Goal: Transaction & Acquisition: Purchase product/service

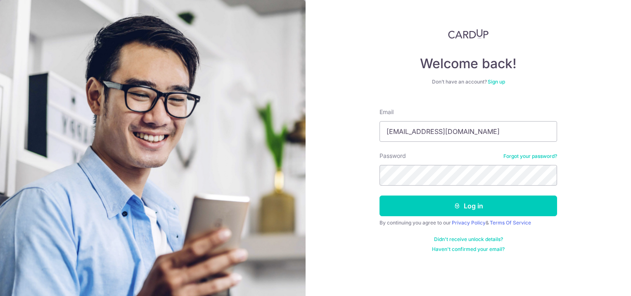
click at [350, 147] on div "Welcome back! Don’t have an account? Sign up Email [EMAIL_ADDRESS][DOMAIN_NAME]…" at bounding box center [468, 148] width 325 height 296
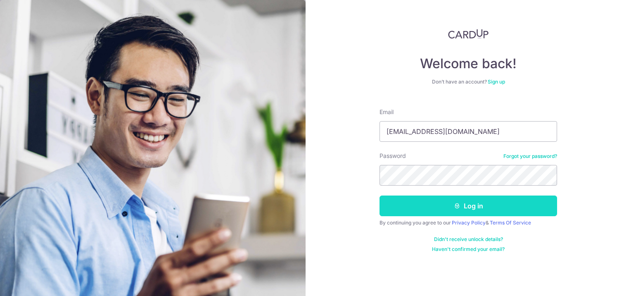
click at [413, 208] on button "Log in" at bounding box center [469, 205] width 178 height 21
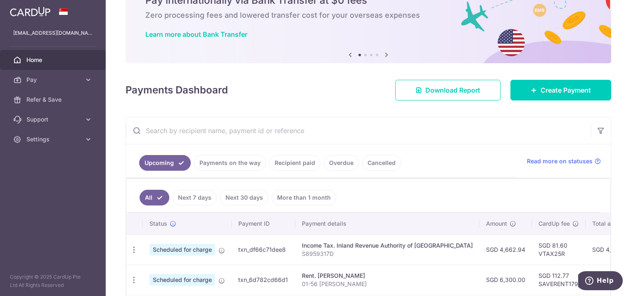
scroll to position [41, 0]
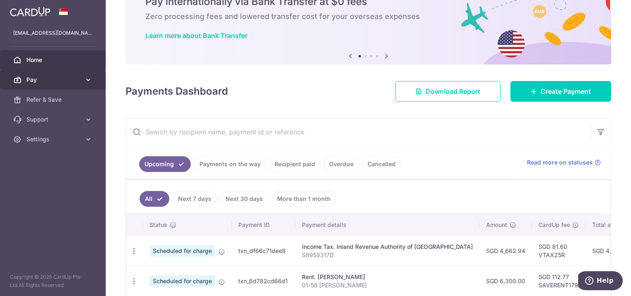
drag, startPoint x: 79, startPoint y: 73, endPoint x: 86, endPoint y: 75, distance: 7.3
click at [83, 74] on link "Pay" at bounding box center [53, 80] width 106 height 20
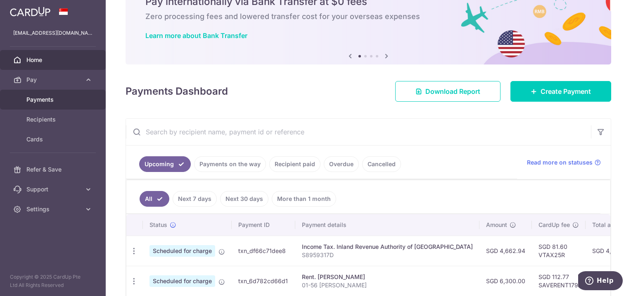
click at [64, 95] on span "Payments" at bounding box center [53, 99] width 55 height 8
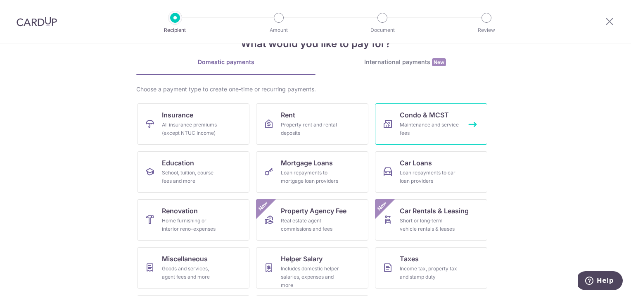
scroll to position [41, 0]
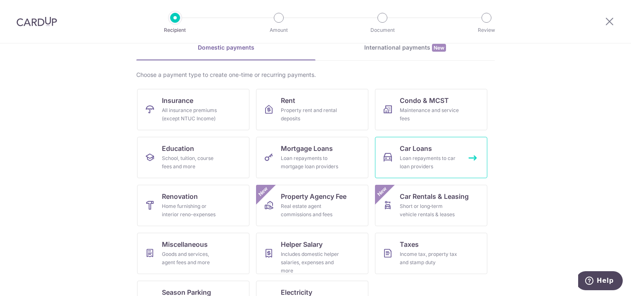
click at [434, 142] on link "Car Loans Loan repayments to car loan providers" at bounding box center [431, 157] width 112 height 41
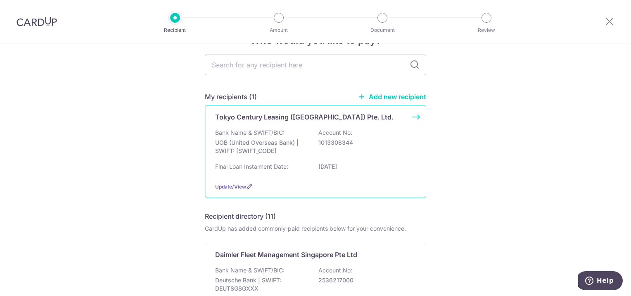
scroll to position [41, 0]
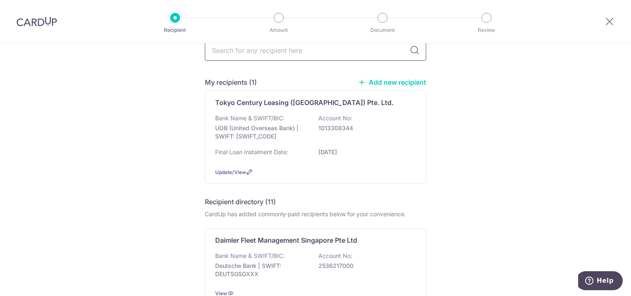
click at [295, 57] on input "text" at bounding box center [315, 50] width 221 height 21
type input "Maybank"
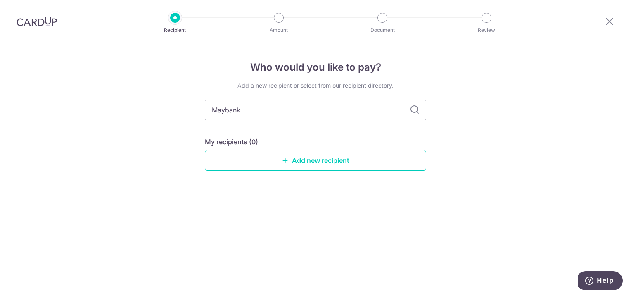
scroll to position [0, 0]
drag, startPoint x: 230, startPoint y: 124, endPoint x: 84, endPoint y: 134, distance: 146.5
click at [84, 134] on div "Who would you like to pay? Add a new recipient or select from our recipient dir…" at bounding box center [315, 169] width 631 height 252
drag, startPoint x: 471, startPoint y: 123, endPoint x: 291, endPoint y: 149, distance: 182.0
click at [470, 123] on div "Who would you like to pay? Add a new recipient or select from our recipient dir…" at bounding box center [315, 169] width 631 height 252
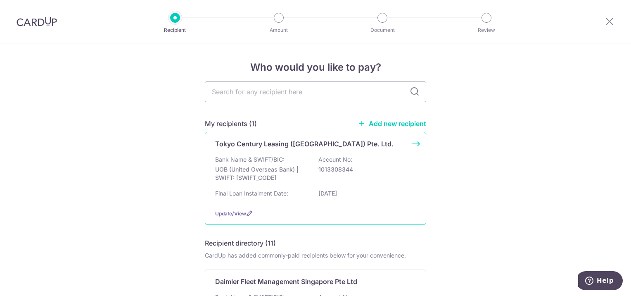
click at [296, 163] on div "Bank Name & SWIFT/BIC: UOB (United Overseas Bank) | SWIFT: UOVBSGSGXXX Account …" at bounding box center [315, 170] width 201 height 31
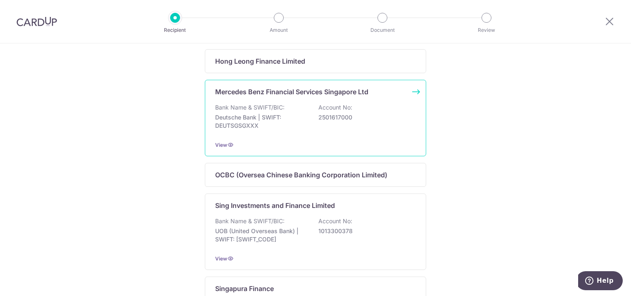
scroll to position [598, 0]
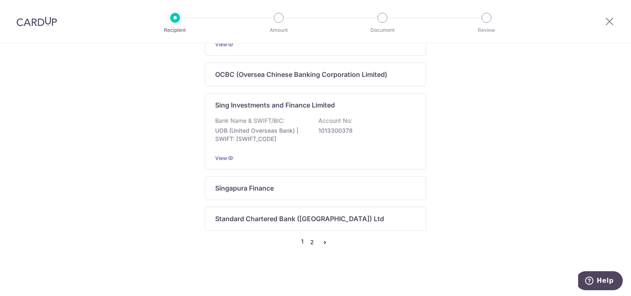
click at [308, 240] on link "2" at bounding box center [312, 242] width 10 height 10
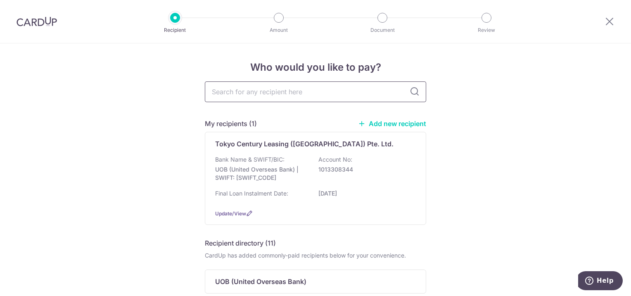
scroll to position [0, 0]
click at [262, 91] on input "text" at bounding box center [315, 91] width 221 height 21
click at [383, 121] on link "Add new recipient" at bounding box center [392, 123] width 68 height 8
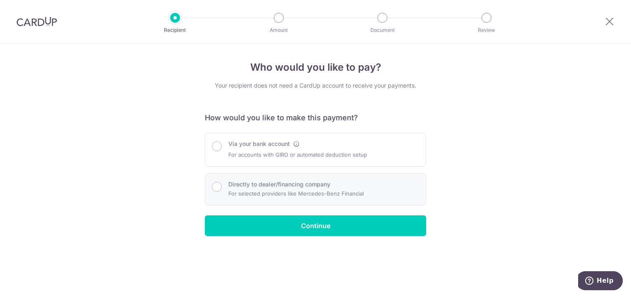
click at [279, 189] on p "For selected providers like Mercedes-Benz Financial" at bounding box center [295, 193] width 135 height 10
radio input "true"
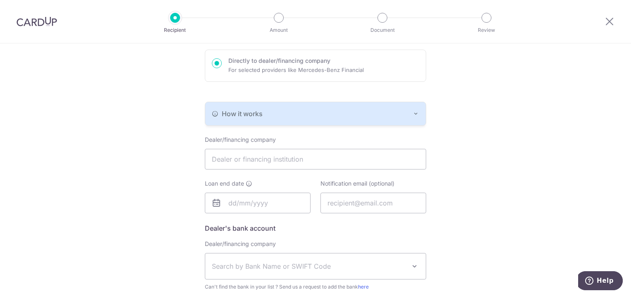
scroll to position [124, 0]
click at [264, 166] on input "text" at bounding box center [315, 158] width 221 height 21
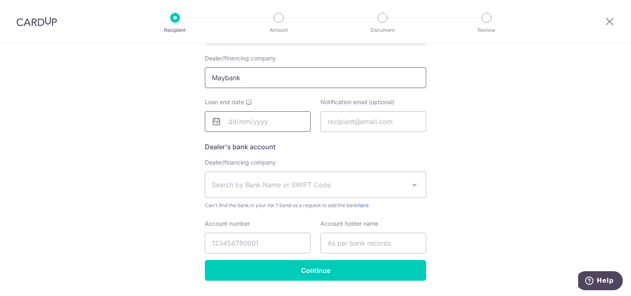
scroll to position [186, 0]
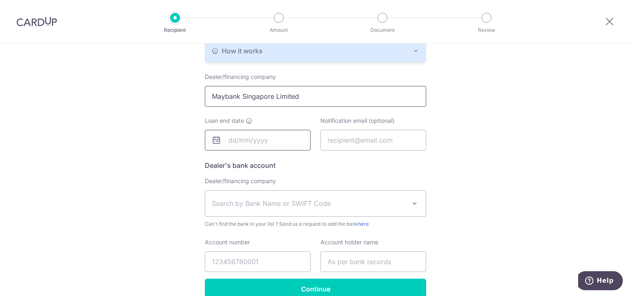
type input "Maybank Singapore Limited"
click at [240, 132] on input "text" at bounding box center [258, 140] width 106 height 21
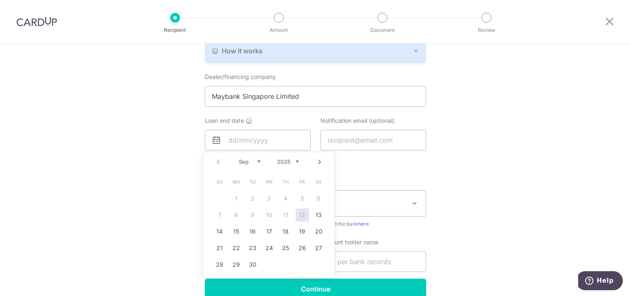
click at [288, 163] on select "2025 2026 2027 2028 2029 2030 2031 2032 2033 2034 2035" at bounding box center [288, 161] width 22 height 7
click at [273, 211] on link "8" at bounding box center [269, 214] width 13 height 13
type input "[DATE]"
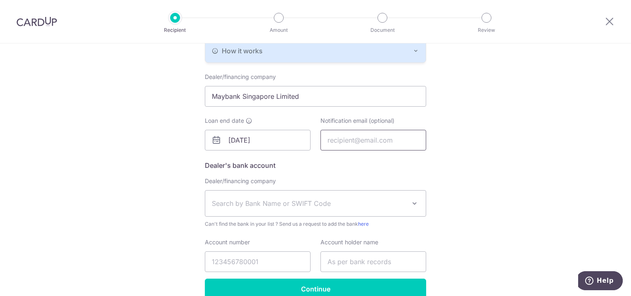
click at [356, 139] on input "text" at bounding box center [374, 140] width 106 height 21
type input "carrie_hui927@hotmail.com"
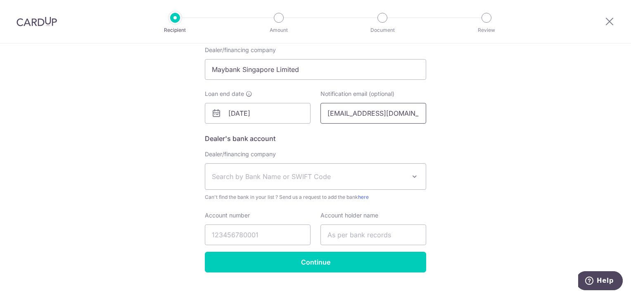
scroll to position [228, 0]
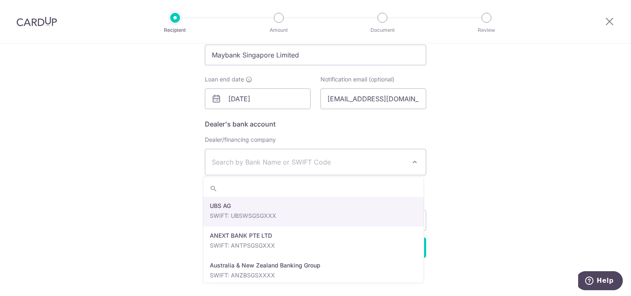
click at [325, 162] on span "Search by Bank Name or SWIFT Code" at bounding box center [309, 162] width 194 height 10
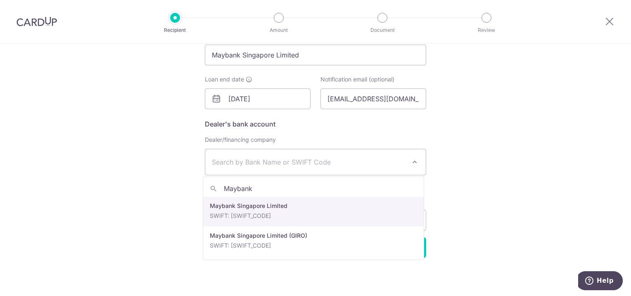
type input "Maybank"
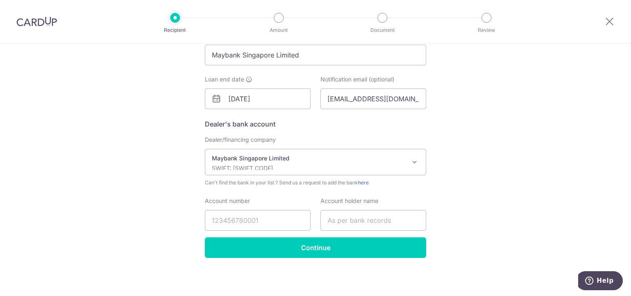
select select "10"
click at [259, 219] on input "Account number" at bounding box center [258, 220] width 106 height 21
type input "44337898236"
click at [373, 225] on input "text" at bounding box center [374, 220] width 106 height 21
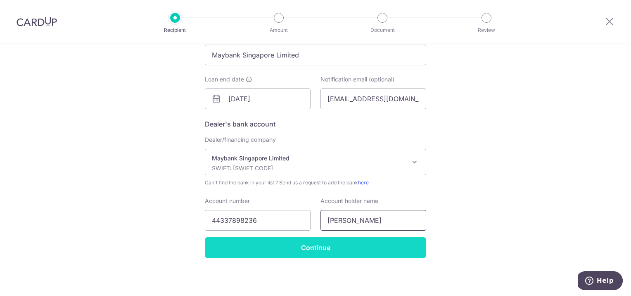
type input "Carrie Hui Kar Yan"
click at [354, 249] on input "Continue" at bounding box center [315, 247] width 221 height 21
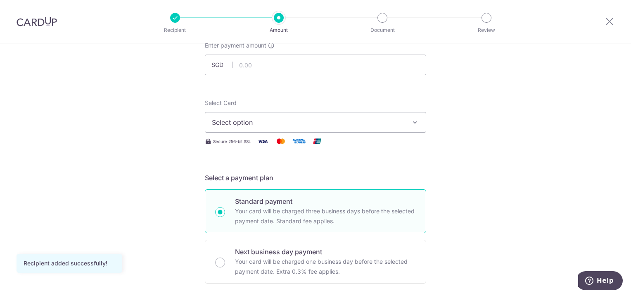
scroll to position [41, 0]
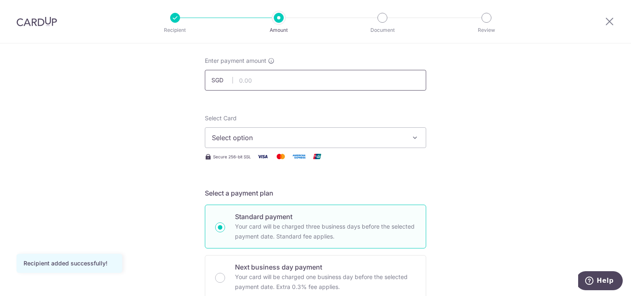
click at [254, 83] on input "text" at bounding box center [315, 80] width 221 height 21
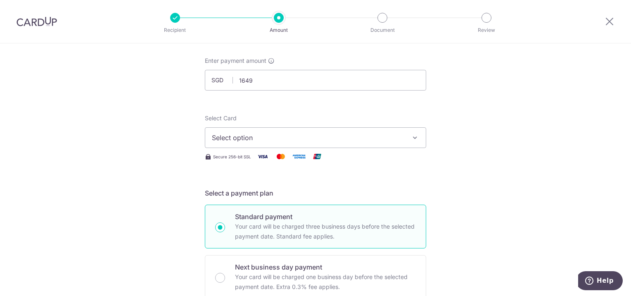
type input "1,649.00"
click at [222, 139] on span "Select option" at bounding box center [308, 138] width 192 height 10
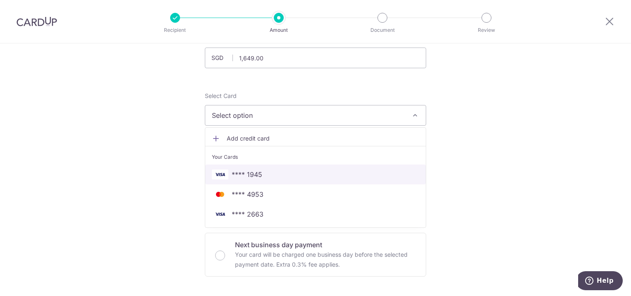
scroll to position [83, 0]
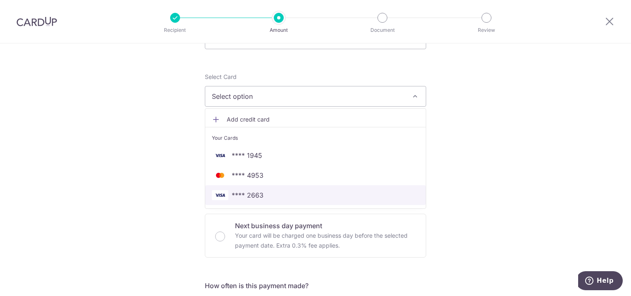
click at [300, 198] on span "**** 2663" at bounding box center [315, 195] width 207 height 10
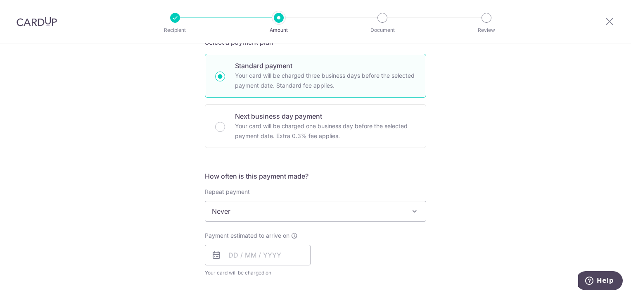
scroll to position [207, 0]
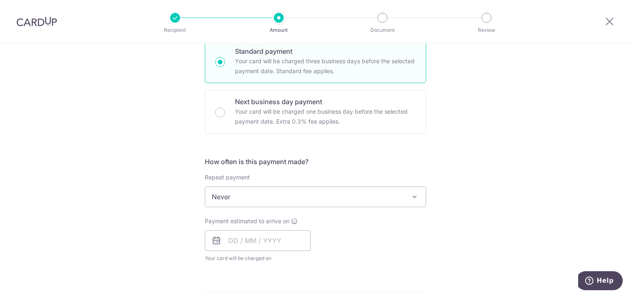
click at [307, 195] on span "Never" at bounding box center [315, 197] width 221 height 20
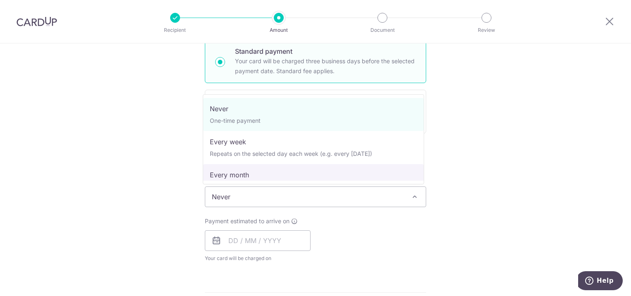
select select "3"
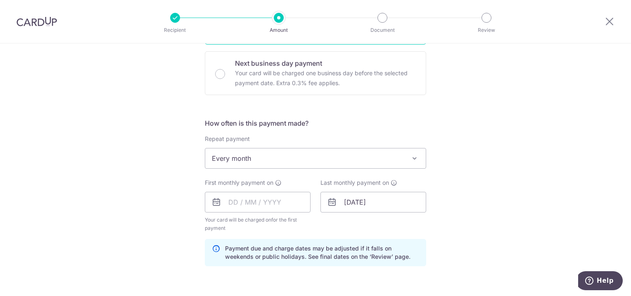
scroll to position [289, 0]
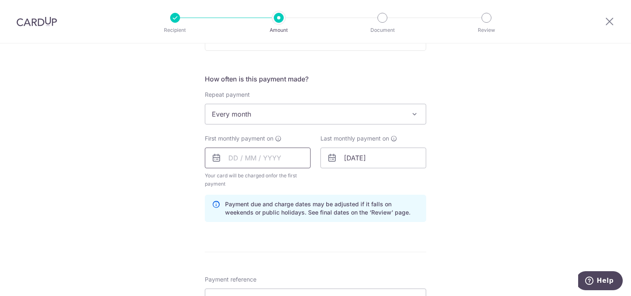
click at [257, 166] on input "text" at bounding box center [258, 157] width 106 height 21
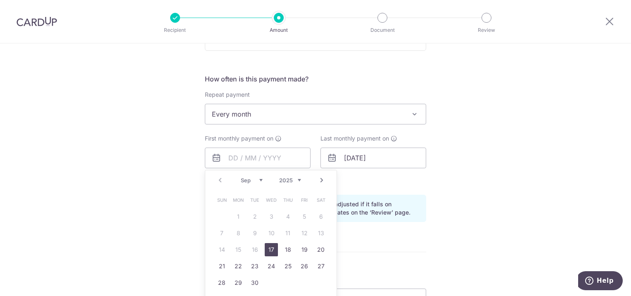
click at [319, 179] on link "Next" at bounding box center [322, 180] width 10 height 10
click at [265, 231] on link "8" at bounding box center [271, 232] width 13 height 13
type input "08/10/2025"
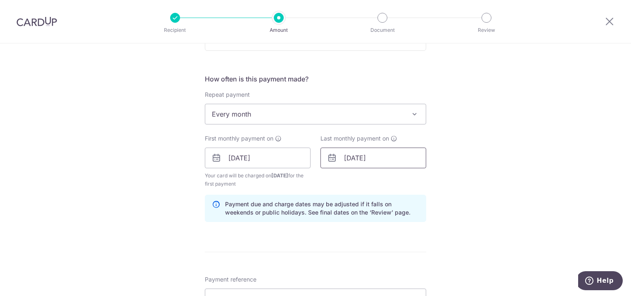
click at [382, 156] on input "[DATE]" at bounding box center [374, 157] width 106 height 21
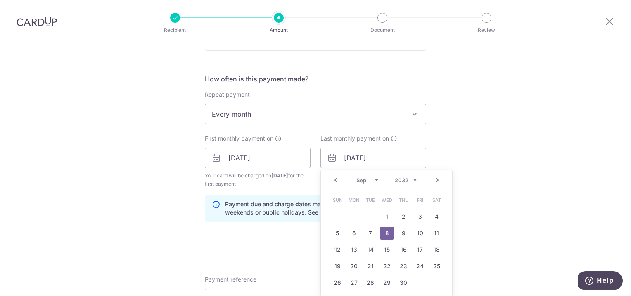
click at [374, 178] on select "Jan Feb Mar Apr May Jun Jul Aug Sep Oct Nov Dec" at bounding box center [367, 180] width 22 height 7
click at [335, 233] on link "8" at bounding box center [337, 232] width 13 height 13
type input "08/08/2032"
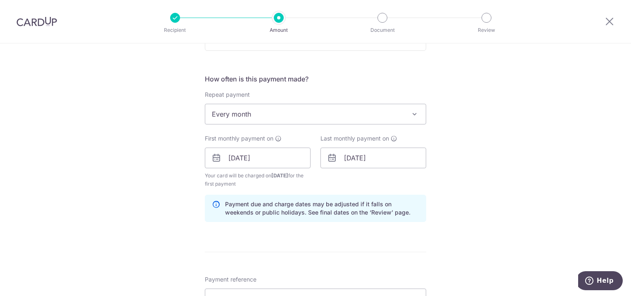
click at [391, 232] on form "Enter payment amount SGD 1,649.00 1649.00 Recipient added successfully! Select …" at bounding box center [315, 157] width 221 height 696
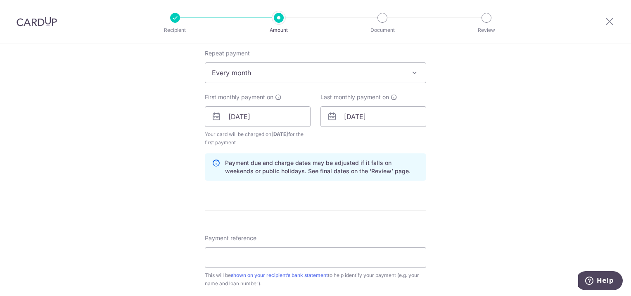
scroll to position [372, 0]
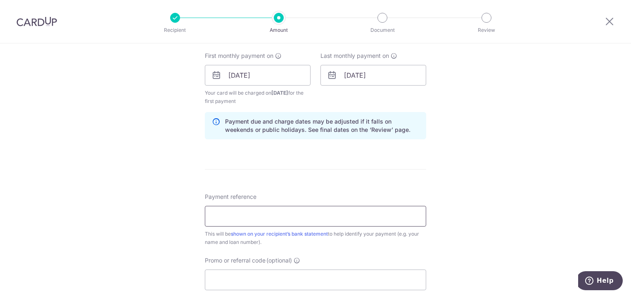
click at [296, 218] on input "Payment reference" at bounding box center [315, 216] width 221 height 21
click at [224, 217] on input "SNZ 7424L" at bounding box center [315, 216] width 221 height 21
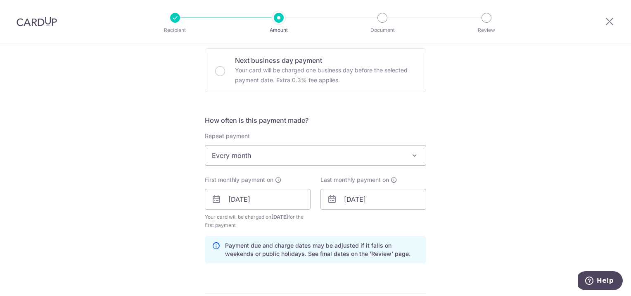
scroll to position [536, 0]
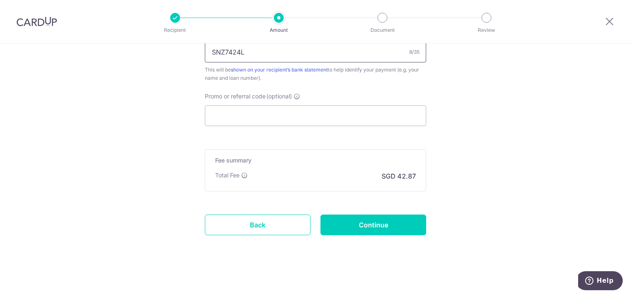
type input "SNZ7424L"
click at [245, 219] on link "Back" at bounding box center [258, 224] width 106 height 21
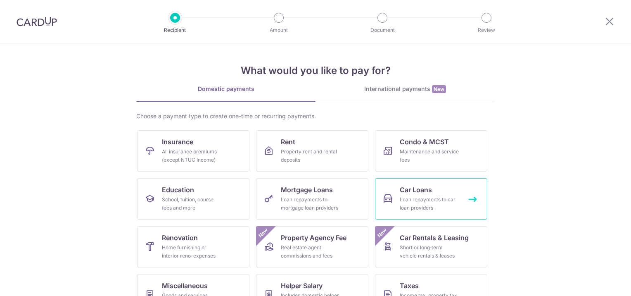
click at [425, 194] on span "Car Loans" at bounding box center [416, 190] width 32 height 10
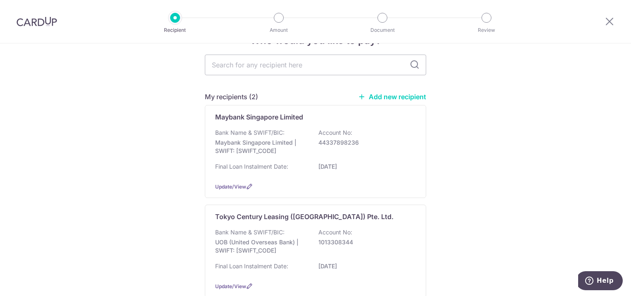
scroll to position [41, 0]
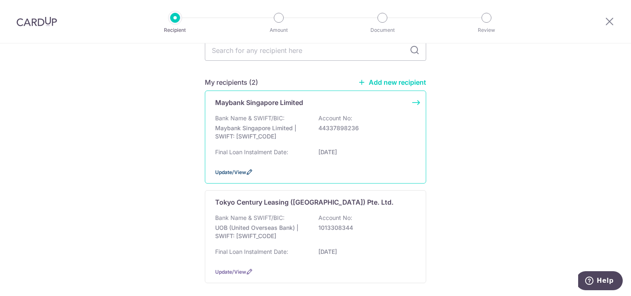
click at [225, 173] on span "Update/View" at bounding box center [230, 172] width 31 height 6
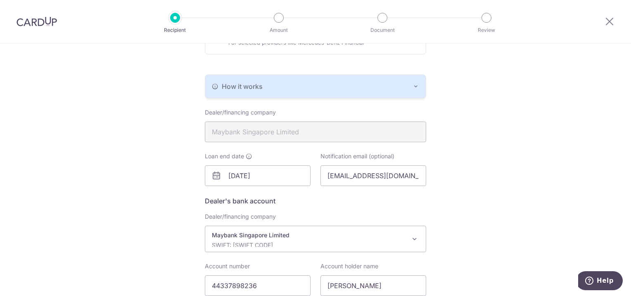
scroll to position [165, 0]
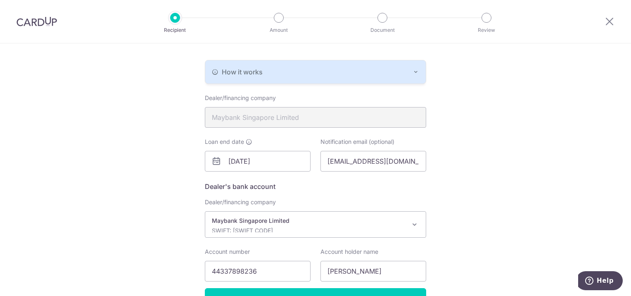
click at [327, 219] on p "Maybank Singapore Limited" at bounding box center [309, 220] width 194 height 8
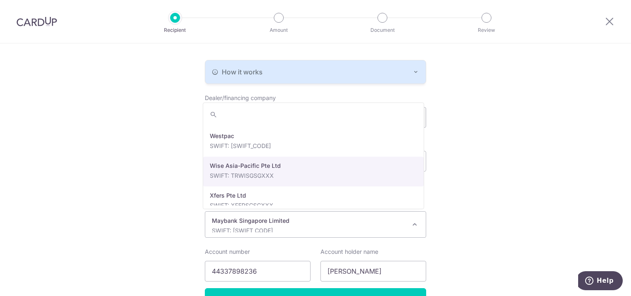
scroll to position [1880, 0]
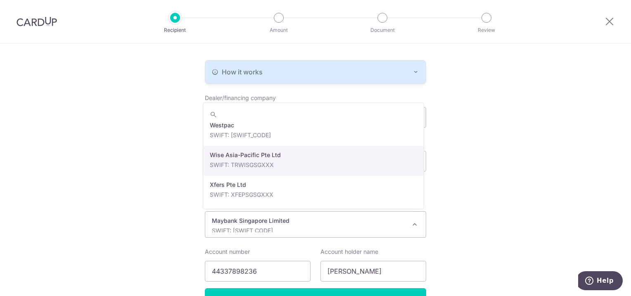
click at [513, 147] on div "Recipient Details Your recipient does not need a CardUp account to receive your…" at bounding box center [315, 112] width 631 height 469
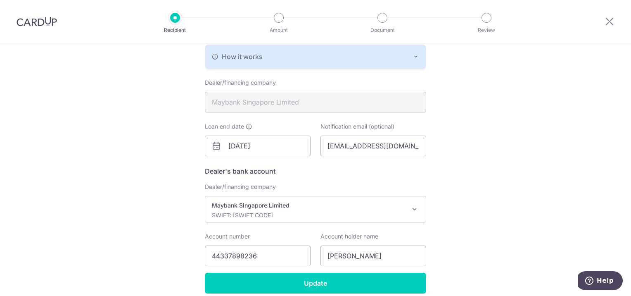
scroll to position [216, 0]
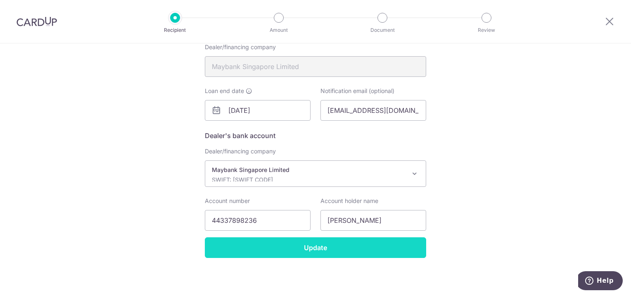
click at [307, 243] on input "Update" at bounding box center [315, 247] width 221 height 21
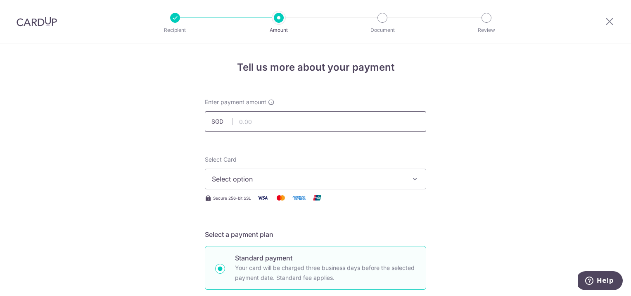
click at [357, 126] on input "text" at bounding box center [315, 121] width 221 height 21
click at [281, 125] on input "text" at bounding box center [315, 121] width 221 height 21
type input "1,649.00"
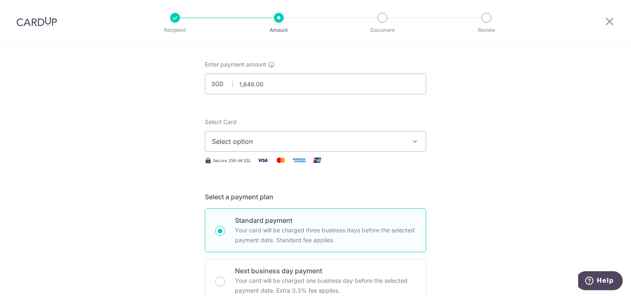
scroll to position [83, 0]
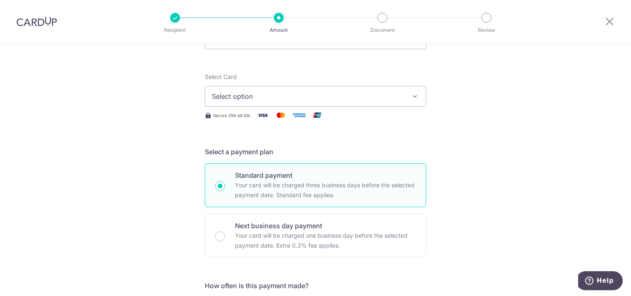
click at [235, 96] on span "Select option" at bounding box center [308, 96] width 192 height 10
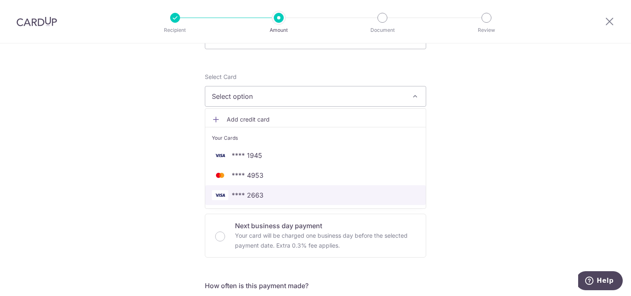
click at [255, 191] on span "**** 2663" at bounding box center [248, 195] width 32 height 10
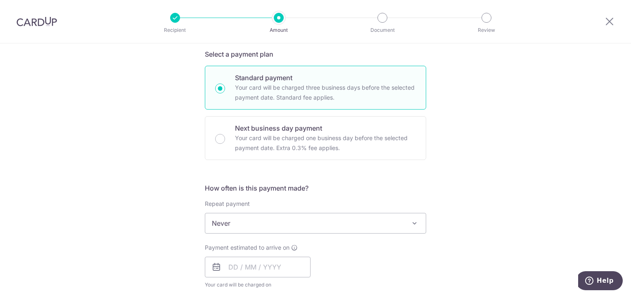
scroll to position [207, 0]
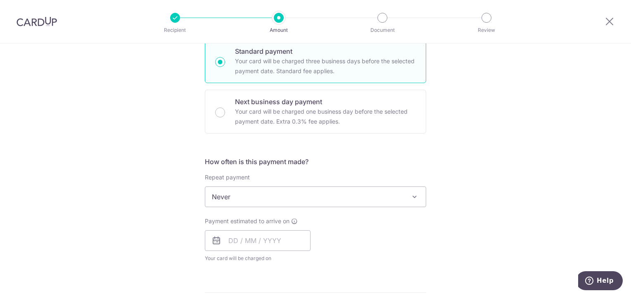
click at [271, 192] on span "Never" at bounding box center [315, 197] width 221 height 20
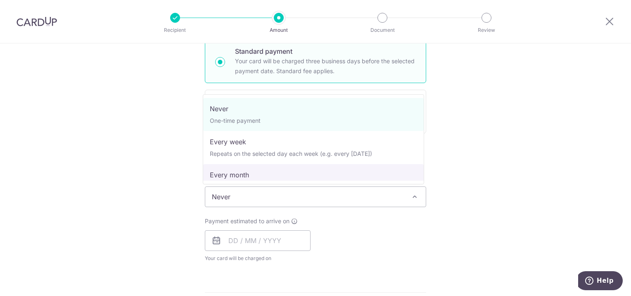
select select "3"
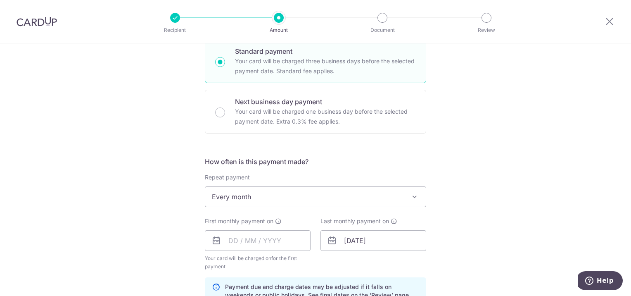
scroll to position [289, 0]
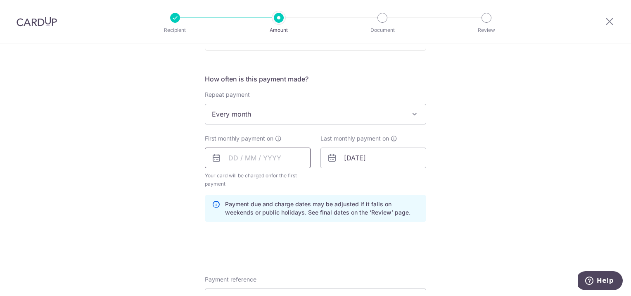
click at [277, 158] on input "text" at bounding box center [258, 157] width 106 height 21
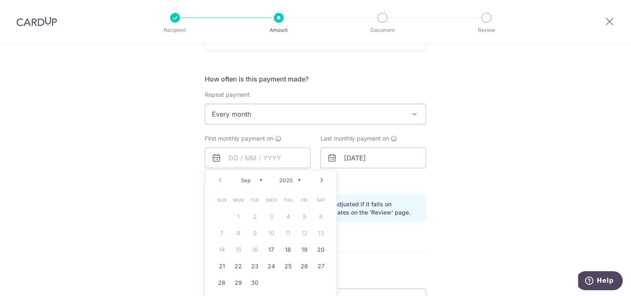
click at [319, 178] on link "Next" at bounding box center [322, 180] width 10 height 10
click at [257, 230] on link "7" at bounding box center [254, 232] width 13 height 13
type input "[DATE]"
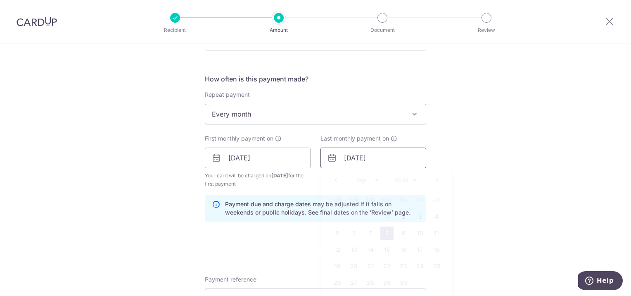
click at [362, 161] on input "08/09/2032" at bounding box center [374, 157] width 106 height 21
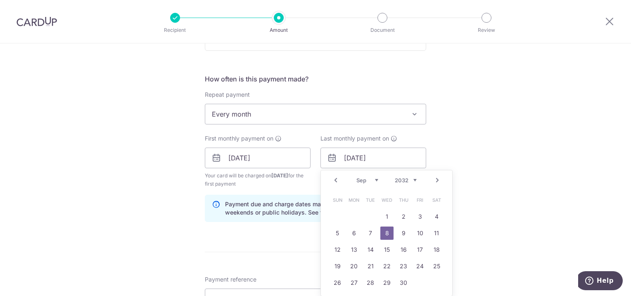
click at [333, 179] on link "Prev" at bounding box center [336, 180] width 10 height 10
click at [339, 233] on link "8" at bounding box center [337, 232] width 13 height 13
type input "08/08/2032"
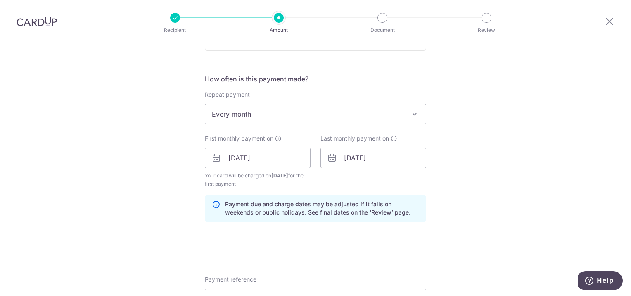
click at [178, 207] on div "Tell us more about your payment Enter payment amount SGD 1,649.00 1649.00 Selec…" at bounding box center [315, 148] width 631 height 789
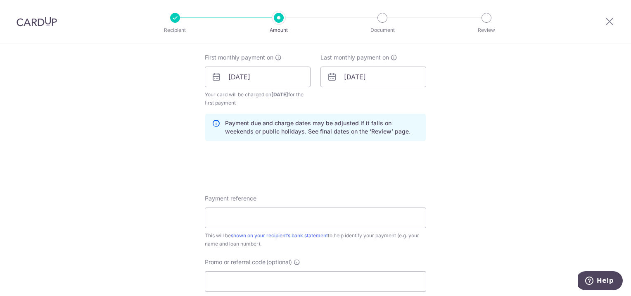
scroll to position [413, 0]
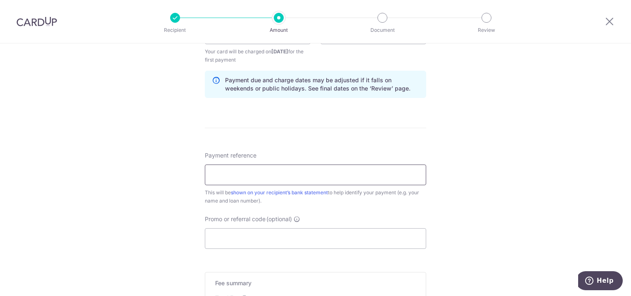
click at [249, 173] on input "Payment reference" at bounding box center [315, 174] width 221 height 21
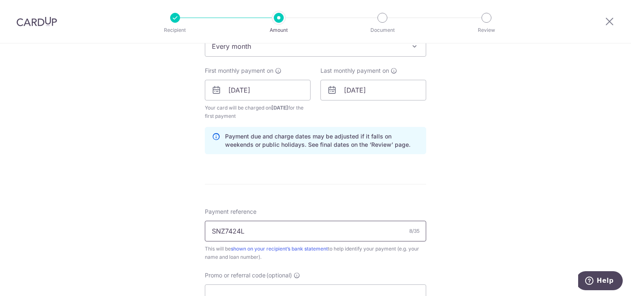
scroll to position [398, 0]
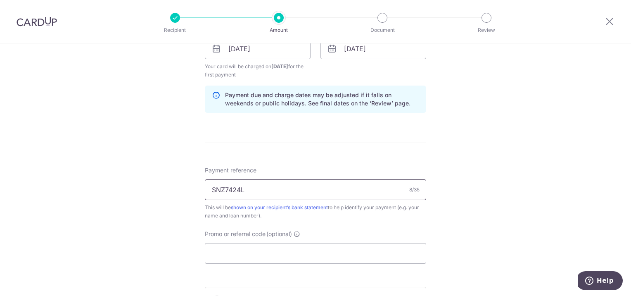
click at [249, 186] on input "SNZ7424L" at bounding box center [315, 189] width 221 height 21
type input "HP No 44337898236"
click at [258, 251] on input "Promo or referral code (optional)" at bounding box center [315, 253] width 221 height 21
paste input "REC185"
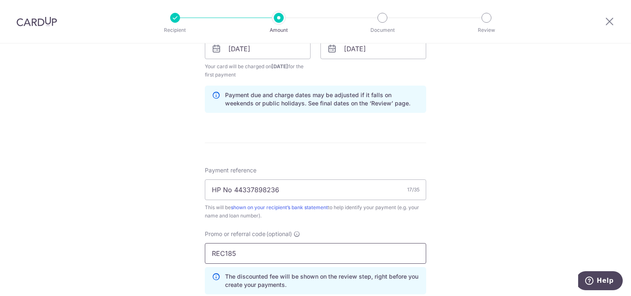
type input "REC185"
click at [501, 132] on div "Tell us more about your payment Enter payment amount SGD 1,649.00 1649.00 Selec…" at bounding box center [315, 58] width 631 height 827
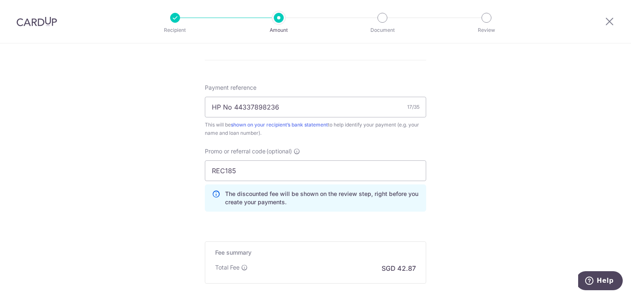
scroll to position [573, 0]
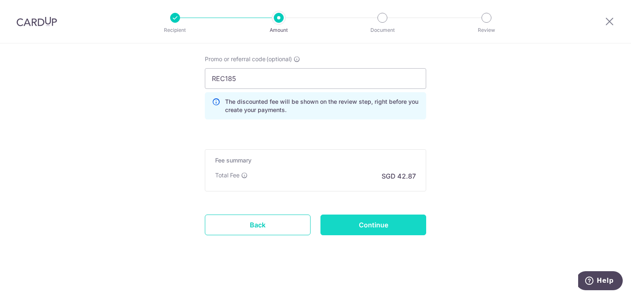
click at [368, 219] on input "Continue" at bounding box center [374, 224] width 106 height 21
type input "Create Schedule"
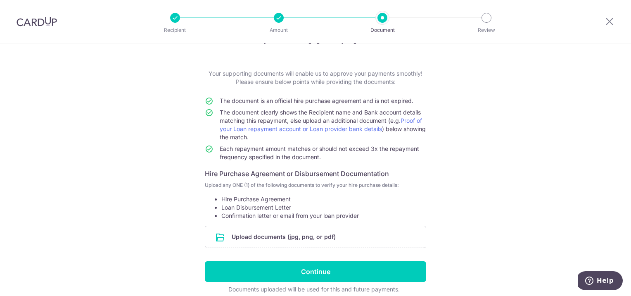
scroll to position [41, 0]
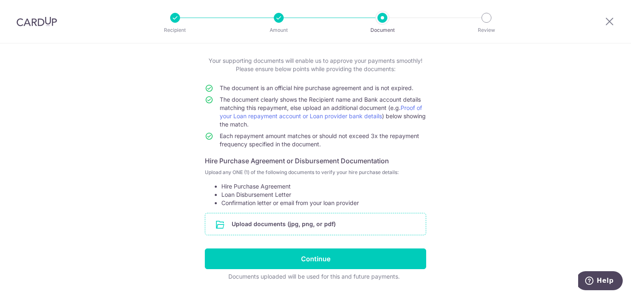
click at [283, 230] on input "file" at bounding box center [315, 223] width 221 height 21
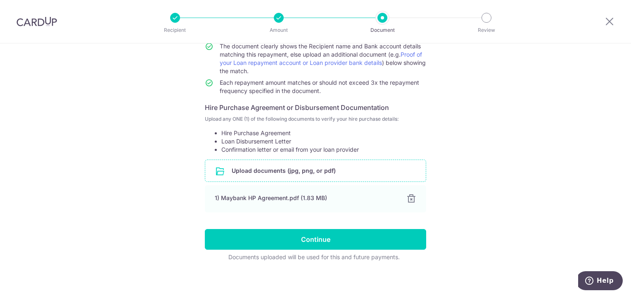
scroll to position [98, 0]
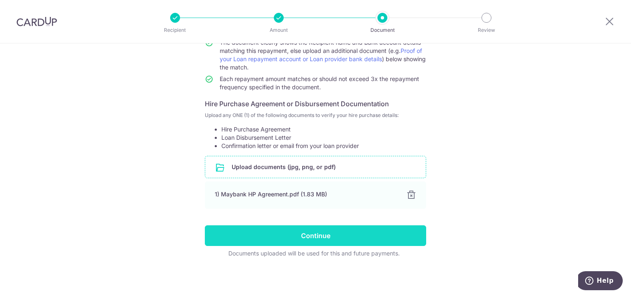
click at [309, 238] on input "Continue" at bounding box center [315, 235] width 221 height 21
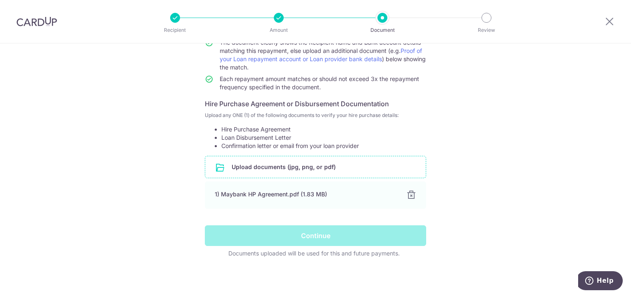
click at [283, 214] on form "Your supporting documents will enable us to approve your payments smoothly! Ple…" at bounding box center [315, 129] width 221 height 258
click at [349, 240] on div "Continue" at bounding box center [315, 235] width 231 height 21
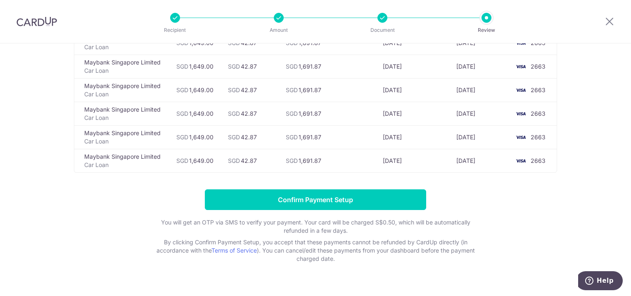
scroll to position [1918, 0]
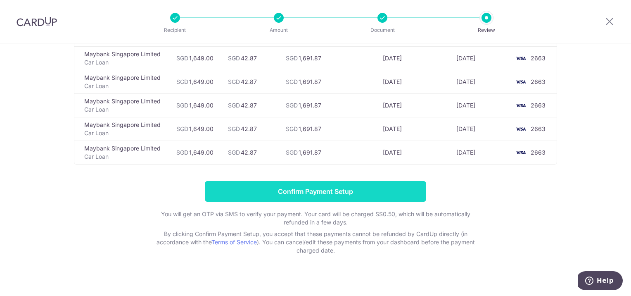
click at [309, 183] on input "Confirm Payment Setup" at bounding box center [315, 191] width 221 height 21
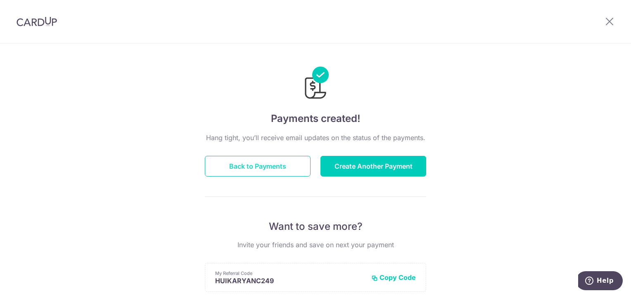
click at [247, 169] on button "Back to Payments" at bounding box center [258, 166] width 106 height 21
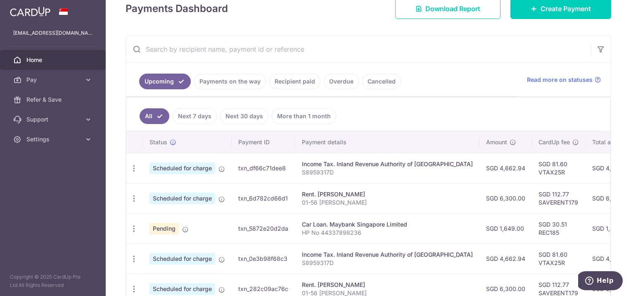
scroll to position [165, 0]
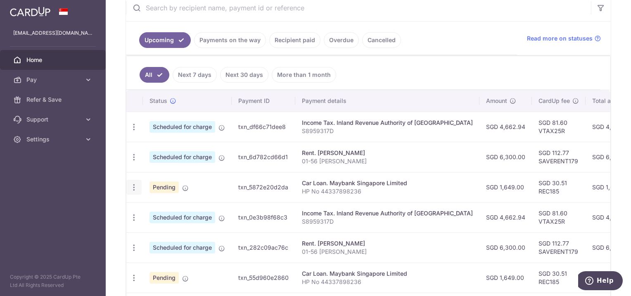
click at [138, 185] on div "Update payment Cancel payment" at bounding box center [133, 187] width 15 height 15
click at [134, 184] on icon "button" at bounding box center [134, 187] width 9 height 9
click at [161, 209] on span "Update payment" at bounding box center [178, 210] width 56 height 10
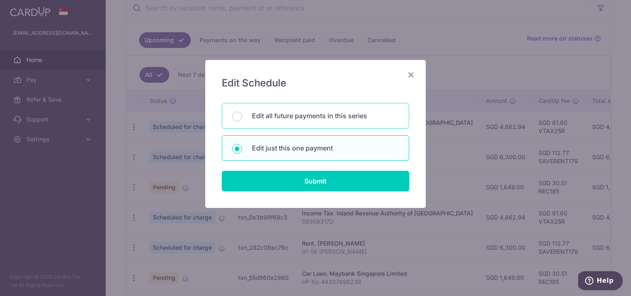
click at [349, 121] on div "Edit all future payments in this series" at bounding box center [316, 116] width 188 height 26
radio input "true"
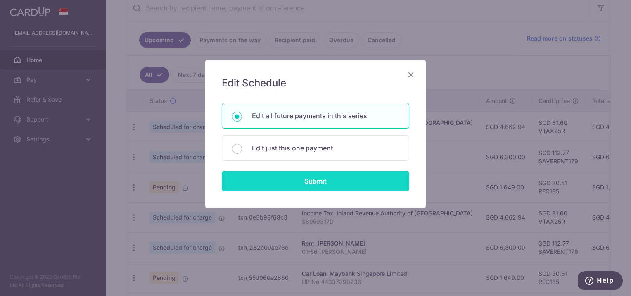
click at [329, 174] on input "Submit" at bounding box center [316, 181] width 188 height 21
radio input "true"
type input "1,649.00"
type input "HP No 44337898236"
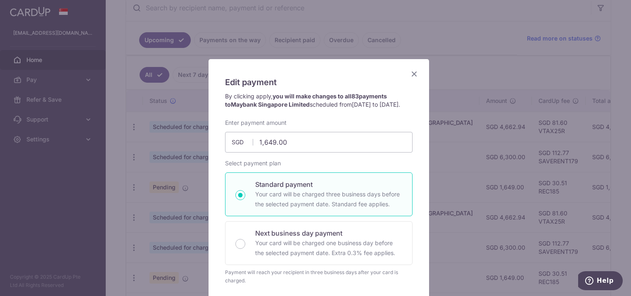
scroll to position [0, 0]
click at [412, 75] on icon "Close" at bounding box center [414, 74] width 10 height 10
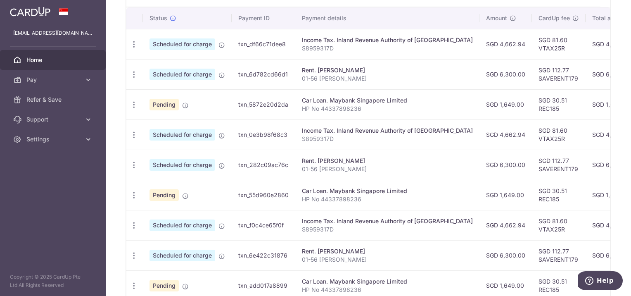
scroll to position [345, 0]
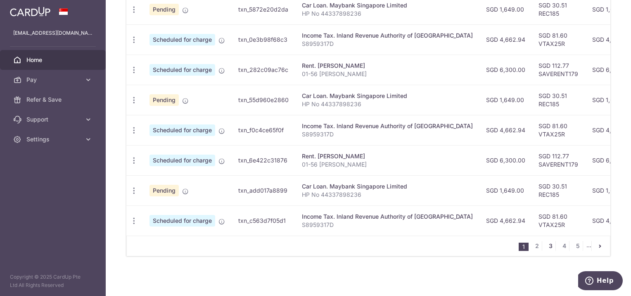
click at [549, 246] on link "3" at bounding box center [551, 246] width 10 height 10
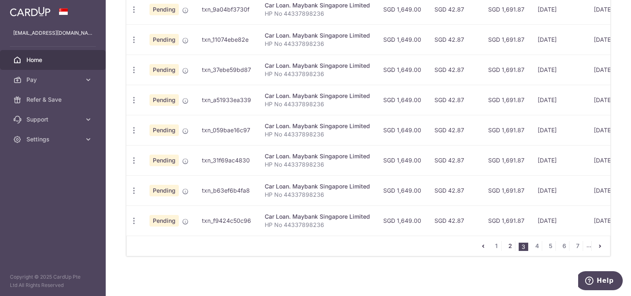
click at [505, 242] on link "2" at bounding box center [510, 246] width 10 height 10
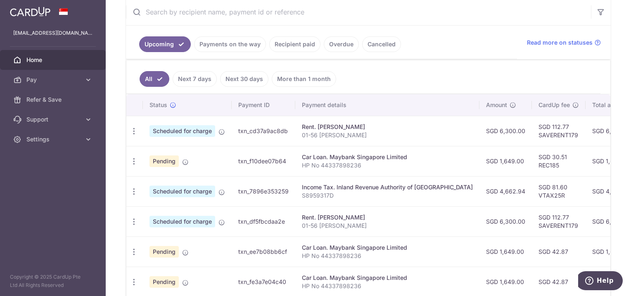
scroll to position [202, 0]
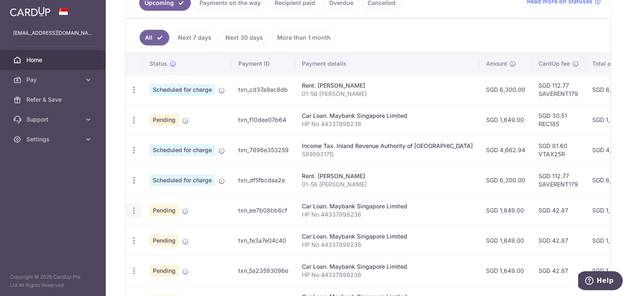
click at [131, 207] on icon "button" at bounding box center [134, 210] width 9 height 9
click at [160, 249] on span "Cancel payment" at bounding box center [177, 253] width 55 height 10
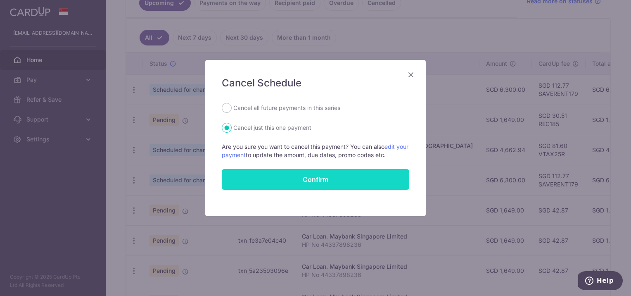
click at [276, 179] on button "Confirm" at bounding box center [316, 179] width 188 height 21
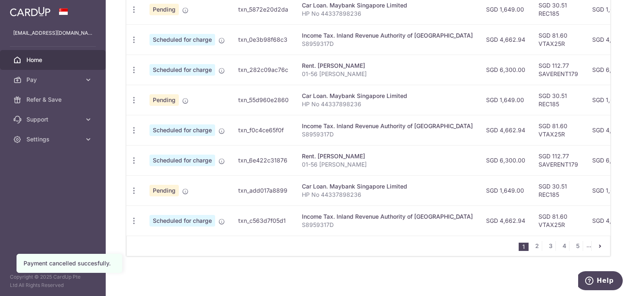
scroll to position [345, 0]
click at [132, 186] on icon "button" at bounding box center [134, 190] width 9 height 9
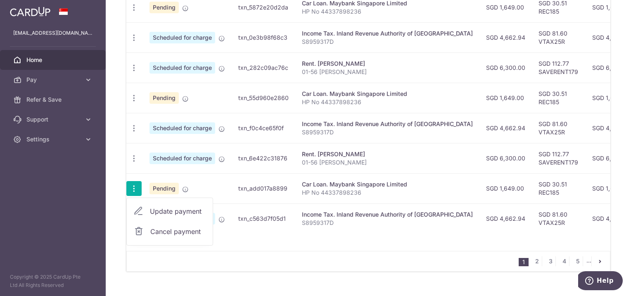
click at [163, 231] on span "Cancel payment" at bounding box center [177, 231] width 55 height 10
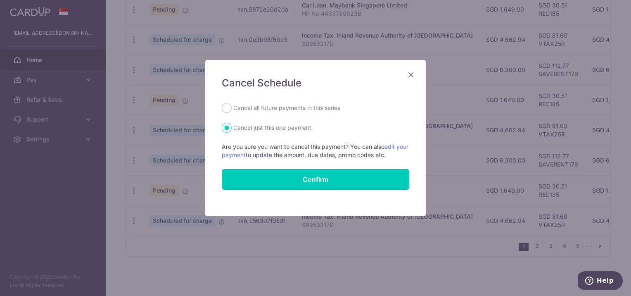
click at [259, 180] on button "Confirm" at bounding box center [316, 179] width 188 height 21
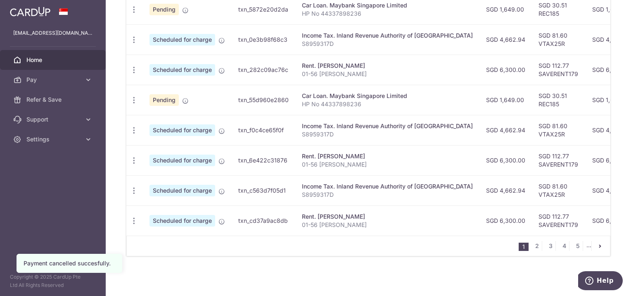
scroll to position [345, 0]
click at [532, 243] on link "2" at bounding box center [537, 246] width 10 height 10
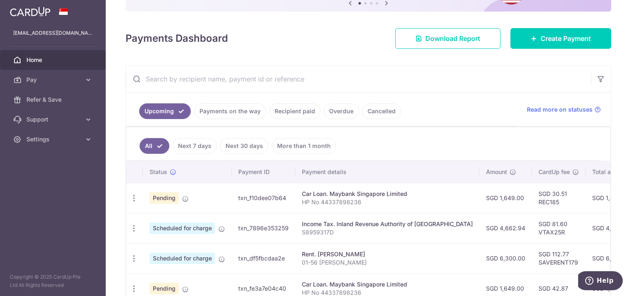
scroll to position [161, 0]
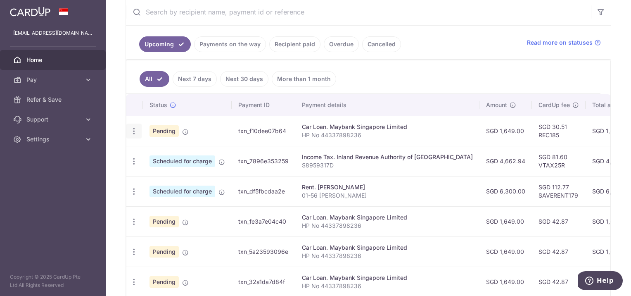
click at [135, 129] on icon "button" at bounding box center [134, 131] width 9 height 9
click at [186, 156] on span "Update payment" at bounding box center [178, 154] width 56 height 10
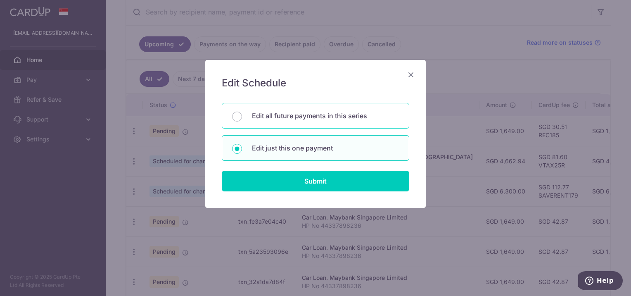
click at [307, 121] on div "Edit all future payments in this series" at bounding box center [316, 116] width 188 height 26
radio input "true"
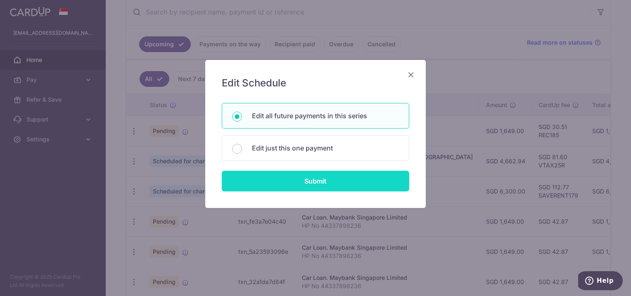
click at [296, 179] on input "Submit" at bounding box center [316, 181] width 188 height 21
radio input "true"
type input "1,649.00"
type input "HP No 44337898236"
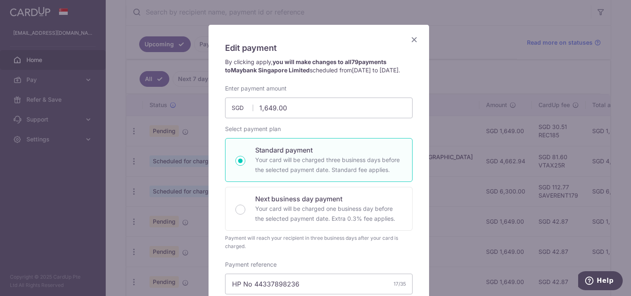
scroll to position [0, 0]
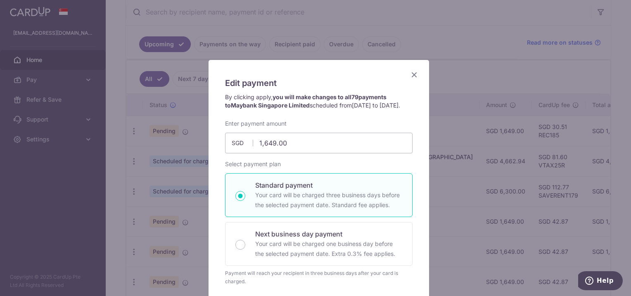
click at [411, 72] on icon "Close" at bounding box center [414, 74] width 10 height 10
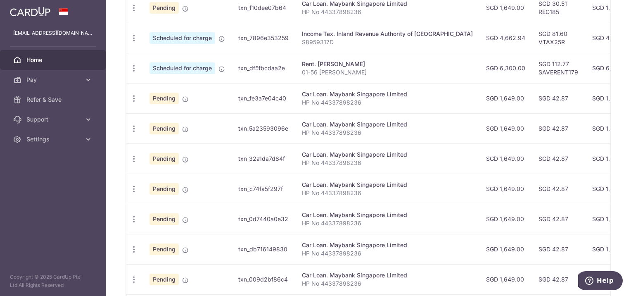
scroll to position [285, 0]
click at [131, 94] on icon "button" at bounding box center [134, 97] width 9 height 9
click at [174, 135] on span "Cancel payment" at bounding box center [177, 140] width 55 height 10
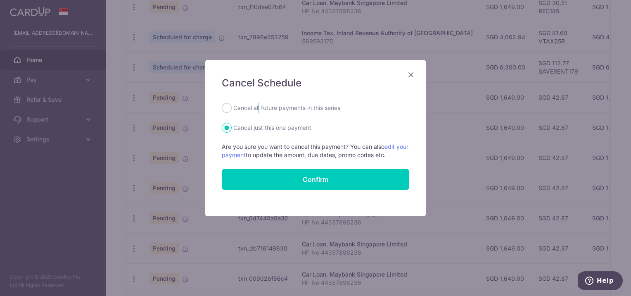
click at [259, 107] on label "Cancel all future payments in this series" at bounding box center [286, 108] width 107 height 10
click at [226, 106] on input "Cancel all future payments in this series" at bounding box center [227, 108] width 10 height 10
radio input "true"
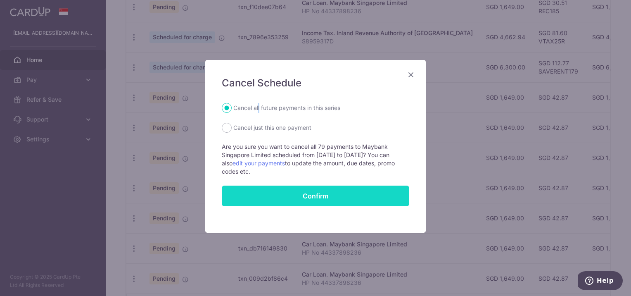
click at [284, 194] on button "Confirm" at bounding box center [316, 195] width 188 height 21
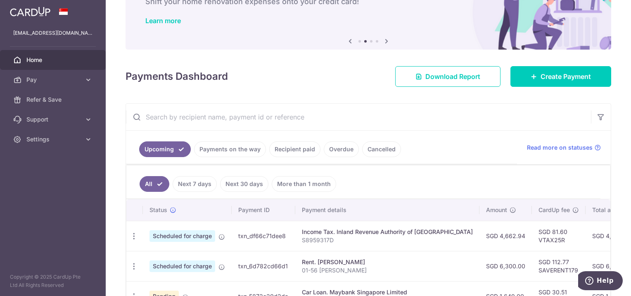
scroll to position [165, 0]
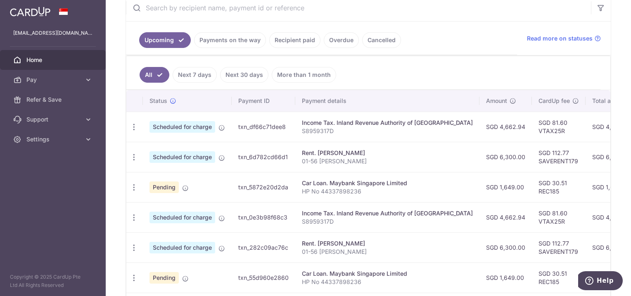
drag, startPoint x: 459, startPoint y: 124, endPoint x: 489, endPoint y: 153, distance: 41.2
click at [489, 153] on tbody "Update payment Cancel payment Scheduled for charge txn_df66c71dee8 Income Tax. …" at bounding box center [464, 263] width 677 height 302
drag, startPoint x: 487, startPoint y: 154, endPoint x: 480, endPoint y: 159, distance: 9.1
click at [480, 159] on td "SGD 6,300.00" at bounding box center [506, 157] width 52 height 30
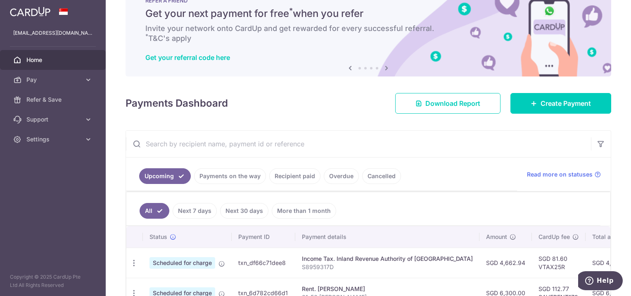
scroll to position [0, 0]
